Goal: Navigation & Orientation: Find specific page/section

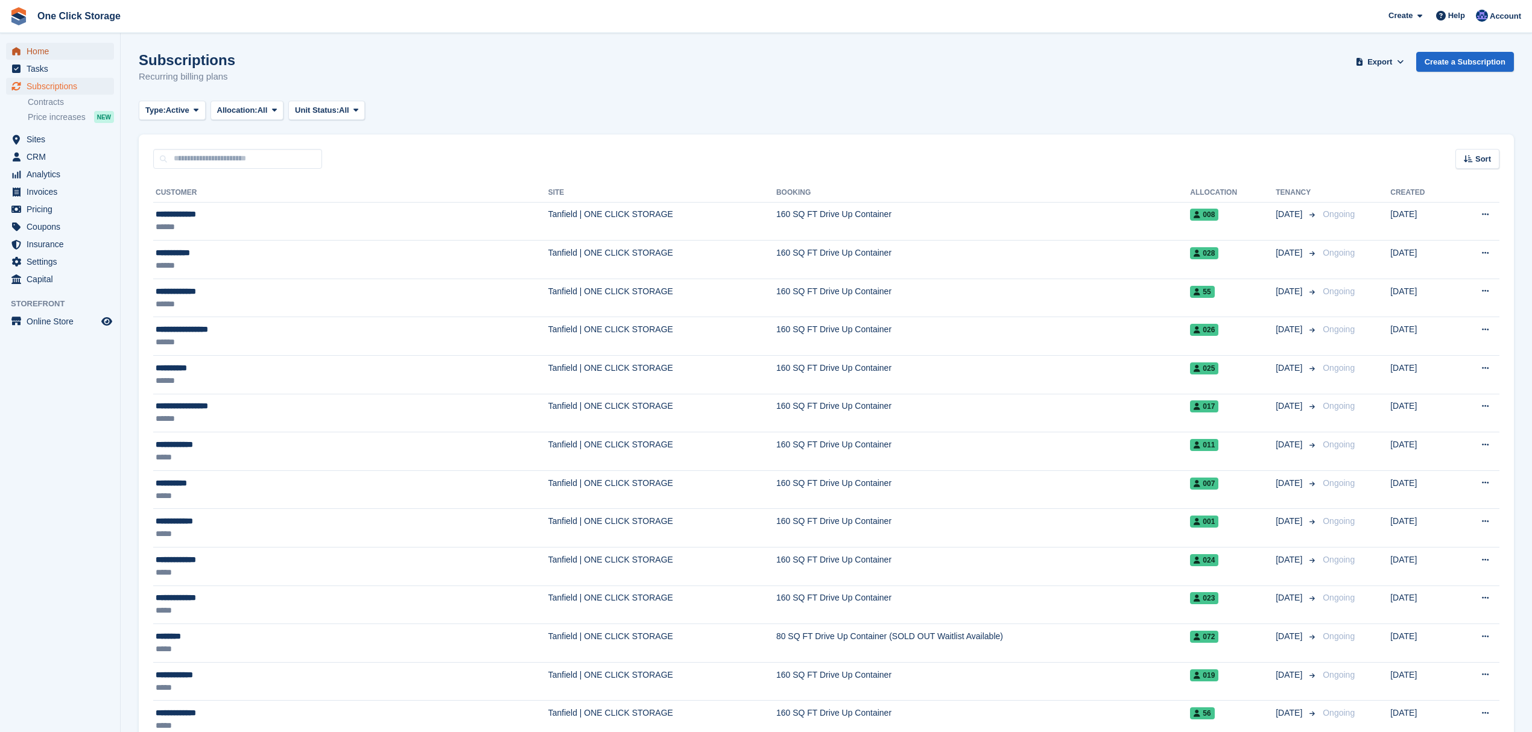
click at [46, 51] on span "Home" at bounding box center [63, 51] width 72 height 17
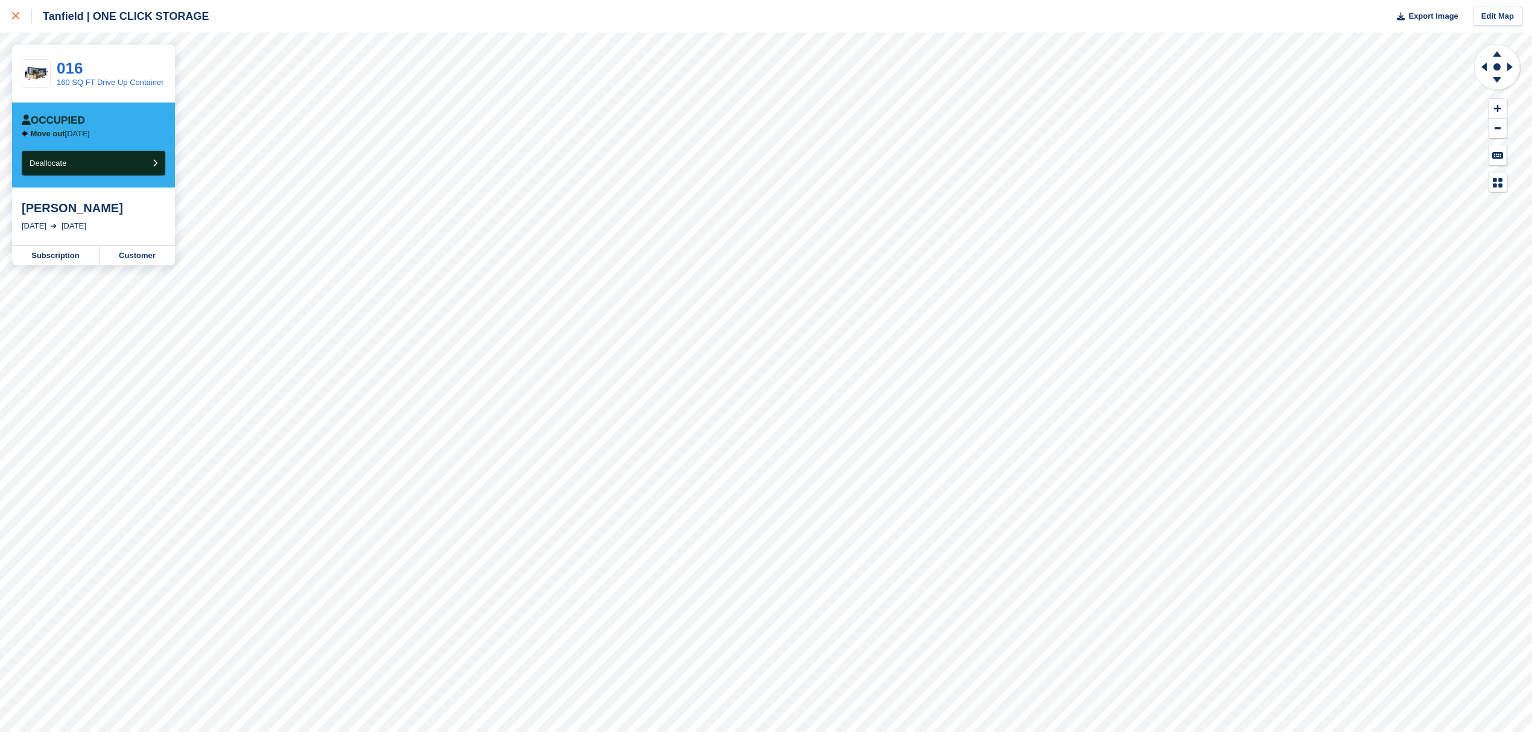
click at [19, 25] on link at bounding box center [16, 16] width 32 height 33
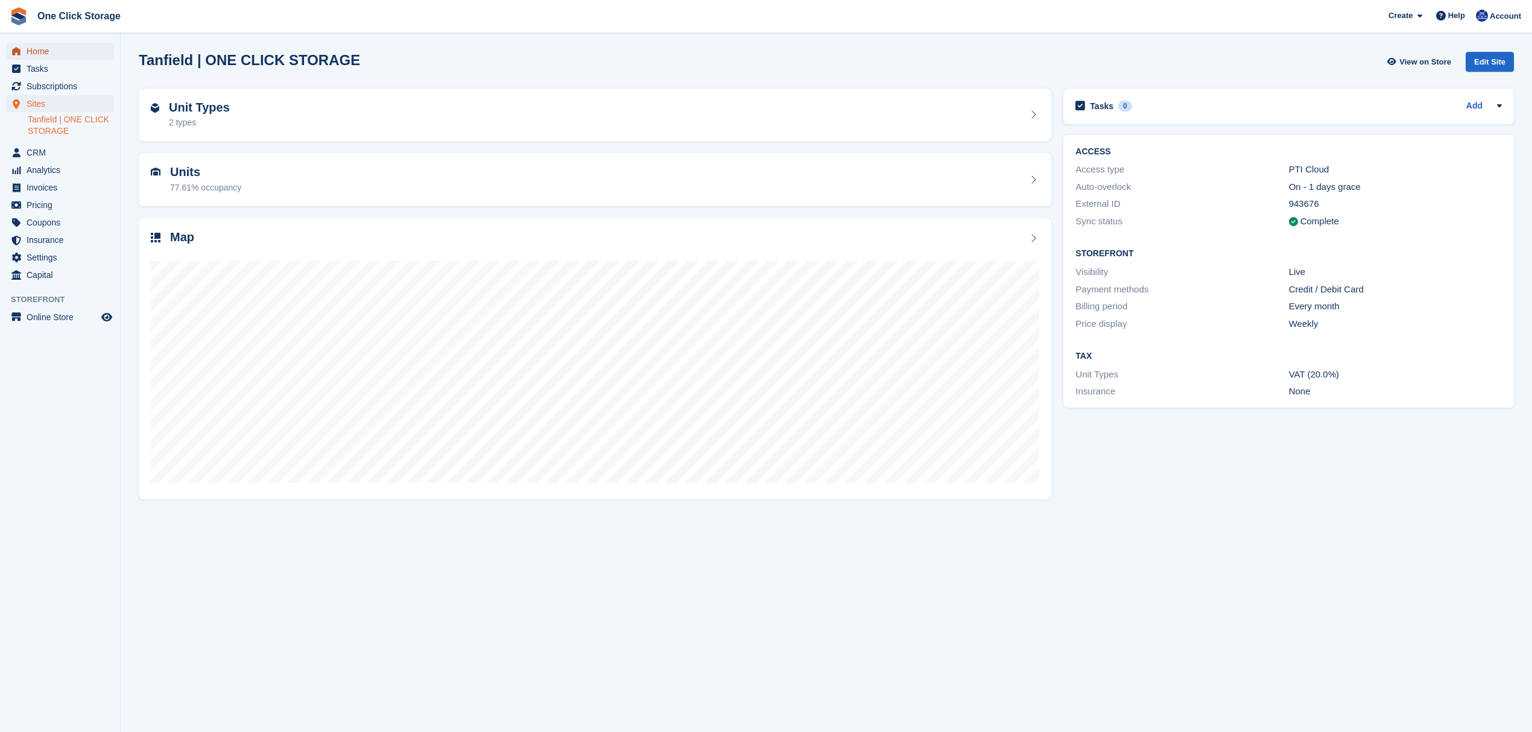
click at [64, 54] on span "Home" at bounding box center [63, 51] width 72 height 17
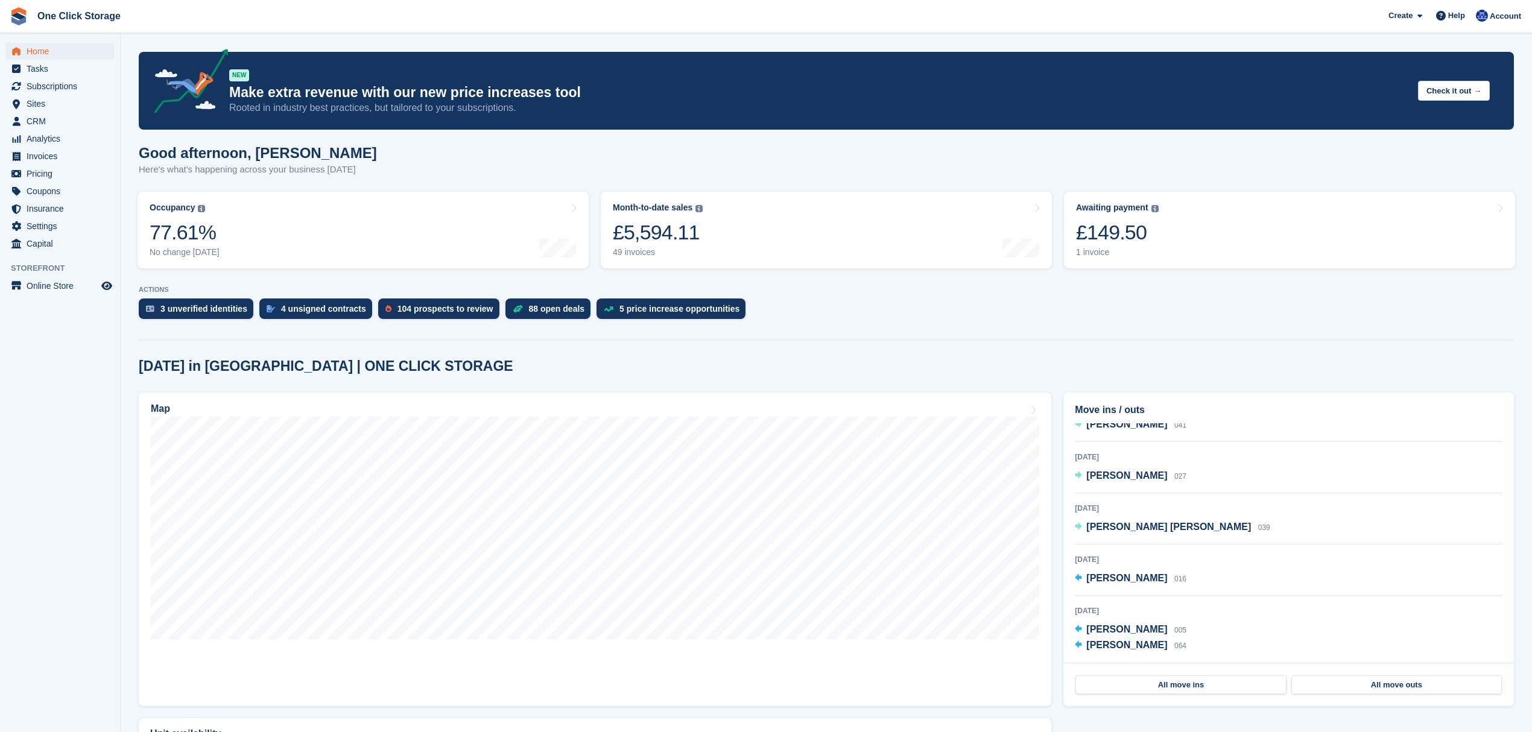
scroll to position [49, 0]
